Goal: Find specific page/section: Find specific page/section

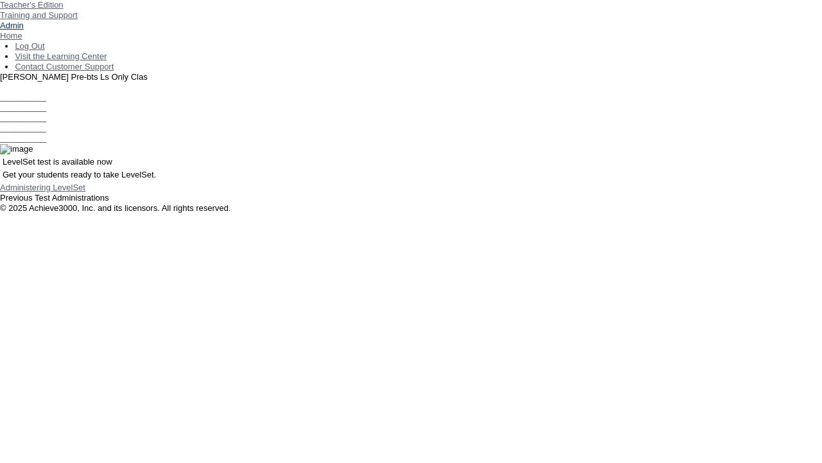
click at [24, 30] on link "Admin" at bounding box center [12, 26] width 24 height 10
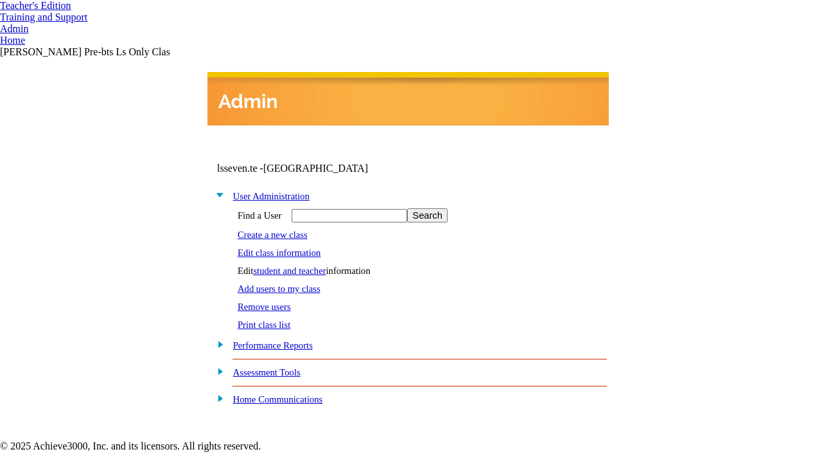
click at [301, 267] on link "student and teacher" at bounding box center [289, 270] width 73 height 10
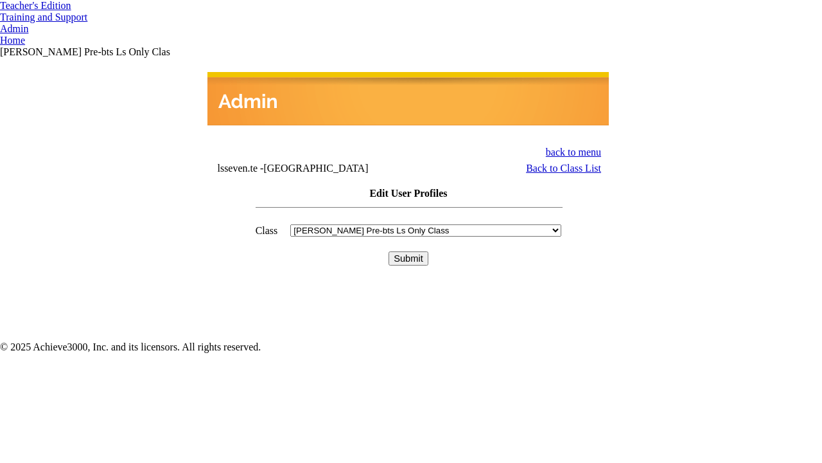
click at [409, 251] on input "Submit" at bounding box center [409, 258] width 40 height 14
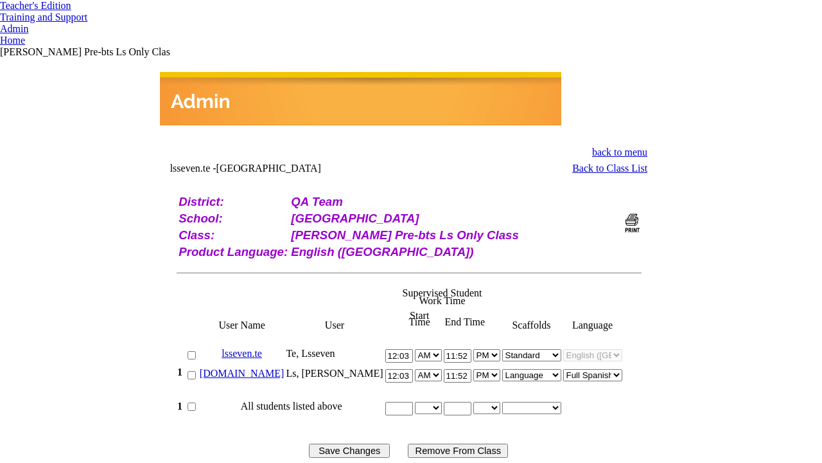
click at [267, 367] on link "[DOMAIN_NAME]" at bounding box center [242, 372] width 85 height 11
